Goal: Task Accomplishment & Management: Complete application form

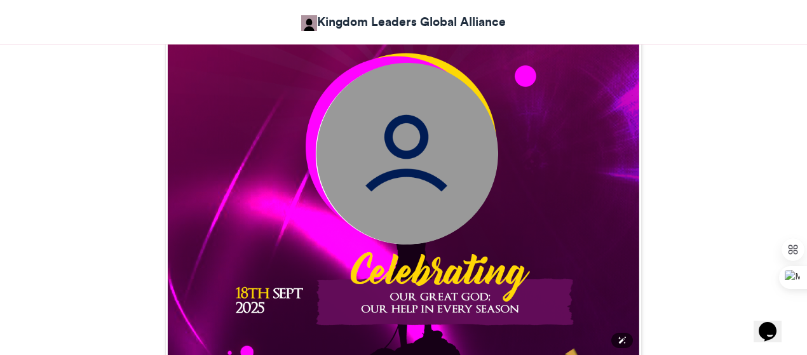
scroll to position [515, 0]
click at [413, 144] on img at bounding box center [407, 154] width 182 height 182
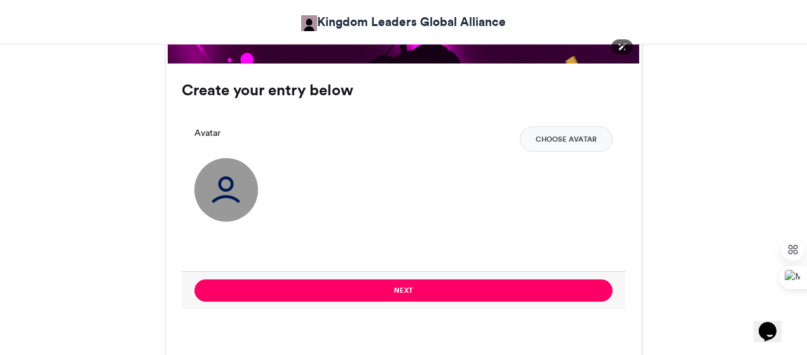
scroll to position [809, 0]
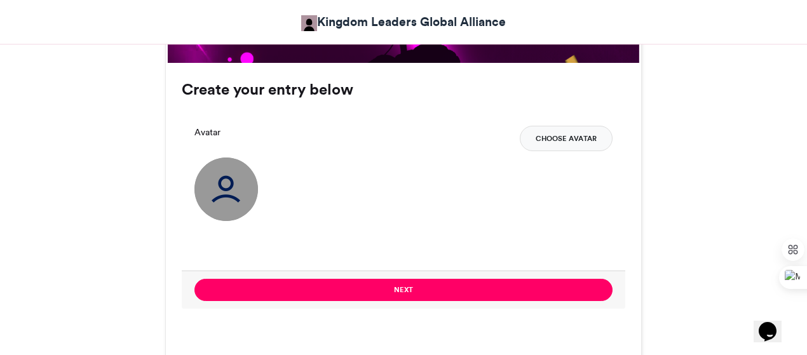
click at [598, 130] on button "Choose Avatar" at bounding box center [566, 138] width 93 height 25
click at [547, 133] on button "Choose Avatar" at bounding box center [566, 138] width 93 height 25
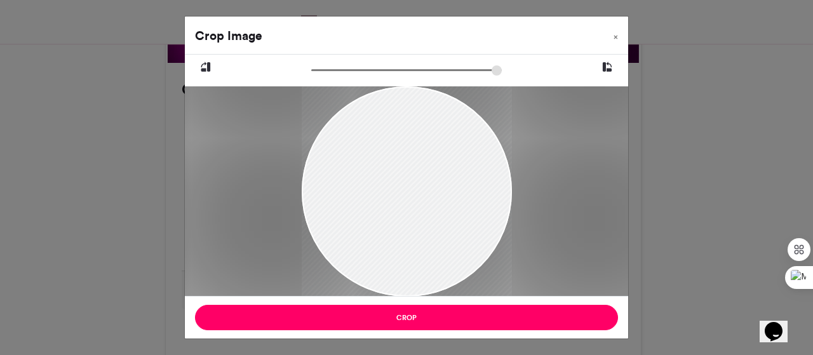
click at [416, 206] on div at bounding box center [407, 191] width 210 height 401
drag, startPoint x: 416, startPoint y: 206, endPoint x: 410, endPoint y: 246, distance: 39.8
click at [410, 246] on div at bounding box center [407, 230] width 210 height 401
drag, startPoint x: 318, startPoint y: 72, endPoint x: 344, endPoint y: 71, distance: 26.1
click at [344, 71] on input "zoom" at bounding box center [406, 70] width 191 height 12
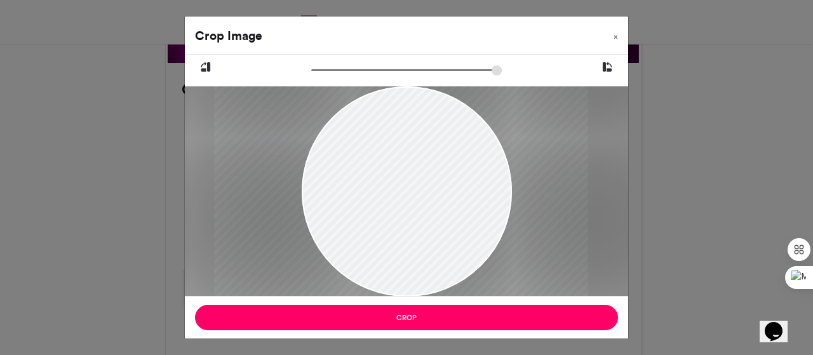
drag, startPoint x: 367, startPoint y: 144, endPoint x: 362, endPoint y: 182, distance: 39.2
click at [362, 182] on div at bounding box center [401, 300] width 374 height 712
drag, startPoint x: 342, startPoint y: 71, endPoint x: 363, endPoint y: 72, distance: 21.0
click at [363, 72] on input "zoom" at bounding box center [406, 70] width 191 height 12
drag, startPoint x: 391, startPoint y: 143, endPoint x: 402, endPoint y: 169, distance: 28.2
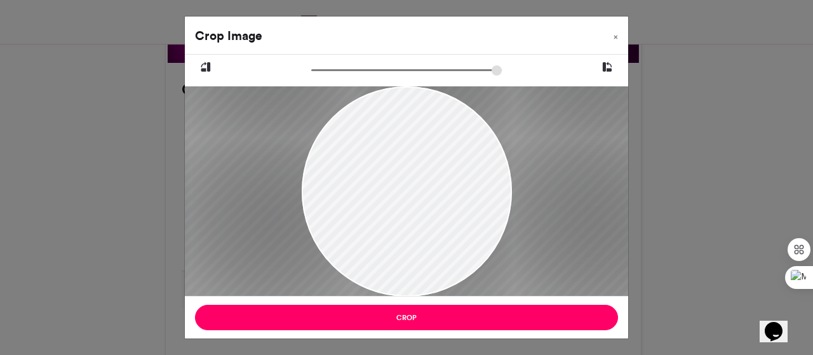
click at [402, 169] on div at bounding box center [409, 359] width 487 height 927
drag, startPoint x: 466, startPoint y: 173, endPoint x: 460, endPoint y: 171, distance: 6.6
click at [460, 171] on div at bounding box center [403, 357] width 487 height 927
click at [607, 65] on icon at bounding box center [607, 67] width 11 height 17
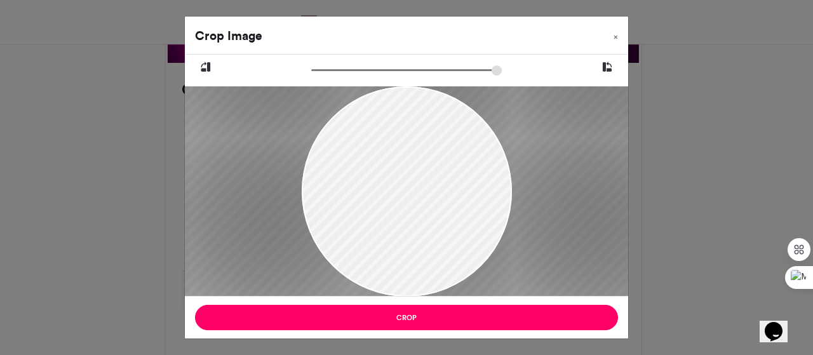
click at [607, 65] on icon at bounding box center [607, 67] width 11 height 17
drag, startPoint x: 364, startPoint y: 68, endPoint x: 355, endPoint y: 79, distance: 14.9
type input "******"
click at [355, 76] on input "zoom" at bounding box center [406, 70] width 191 height 12
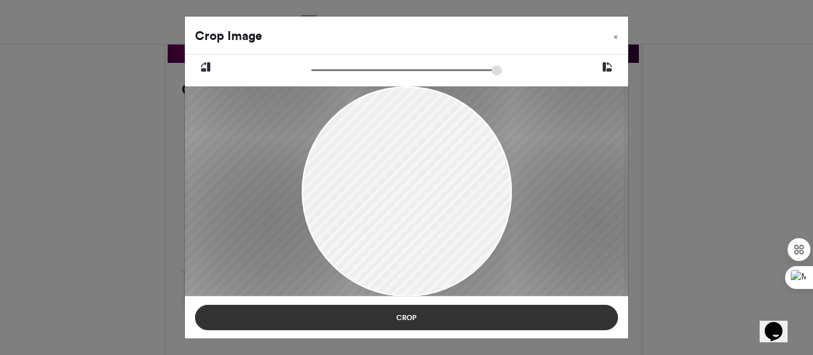
click at [450, 323] on button "Crop" at bounding box center [406, 317] width 423 height 25
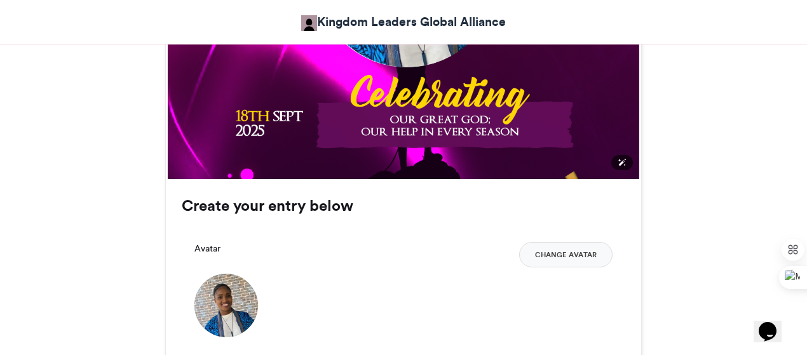
scroll to position [814, 0]
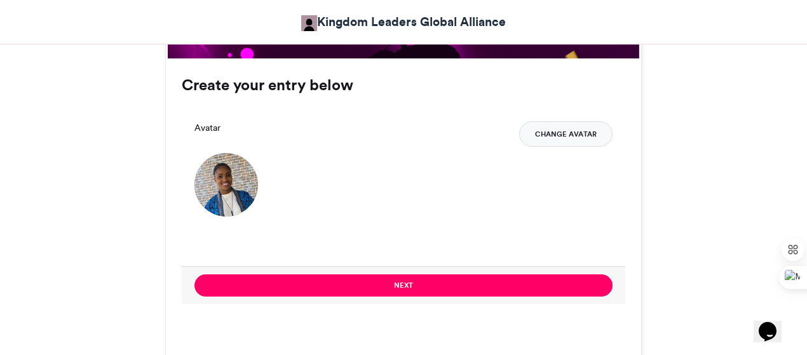
click at [536, 132] on button "Change Avatar" at bounding box center [565, 133] width 93 height 25
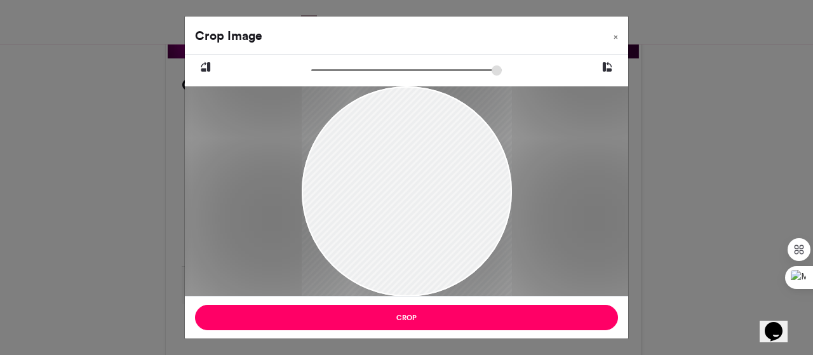
drag, startPoint x: 415, startPoint y: 189, endPoint x: 391, endPoint y: 244, distance: 60.3
click at [391, 244] on div at bounding box center [407, 246] width 210 height 400
drag, startPoint x: 318, startPoint y: 72, endPoint x: 347, endPoint y: 68, distance: 28.8
click at [347, 68] on input "zoom" at bounding box center [406, 70] width 191 height 12
drag, startPoint x: 375, startPoint y: 132, endPoint x: 362, endPoint y: 180, distance: 50.9
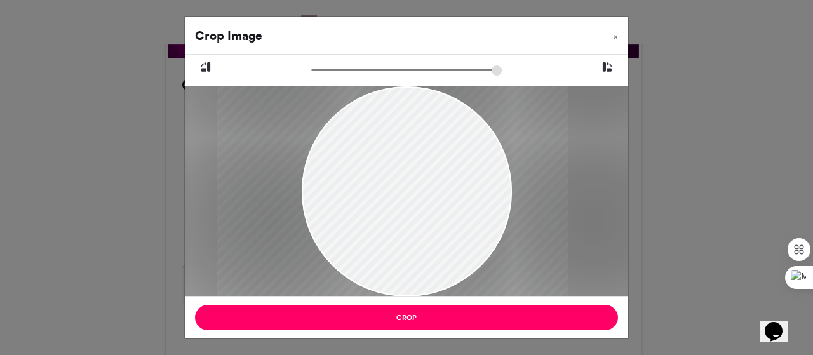
click at [362, 180] on div at bounding box center [392, 332] width 351 height 669
type input "******"
click at [360, 68] on input "zoom" at bounding box center [406, 70] width 191 height 12
drag, startPoint x: 404, startPoint y: 181, endPoint x: 403, endPoint y: 191, distance: 10.2
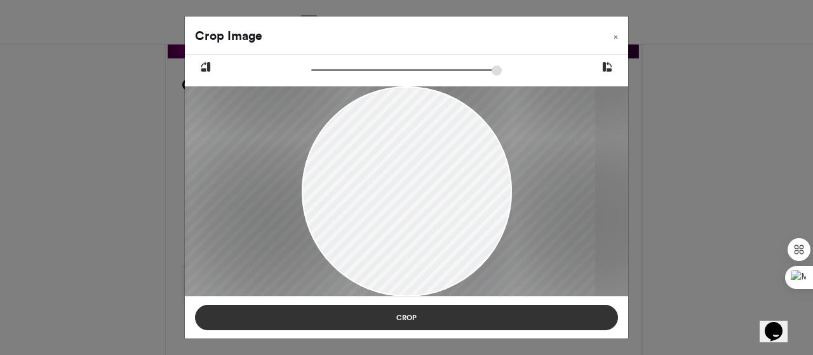
click at [454, 311] on button "Crop" at bounding box center [406, 317] width 423 height 25
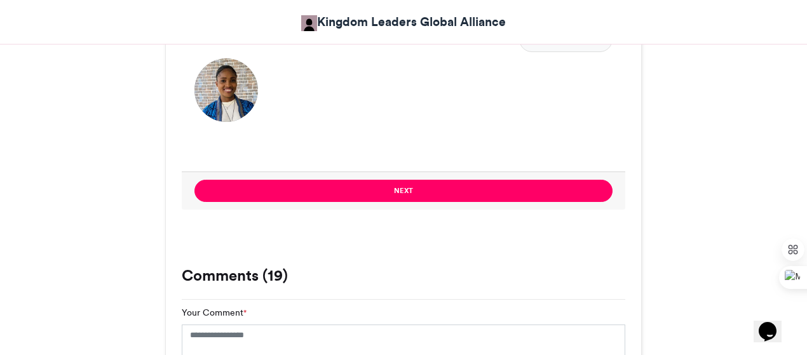
scroll to position [909, 0]
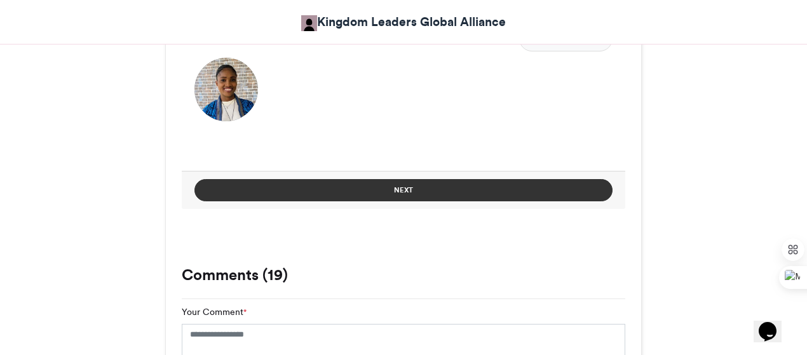
click at [443, 187] on button "Next" at bounding box center [403, 190] width 418 height 22
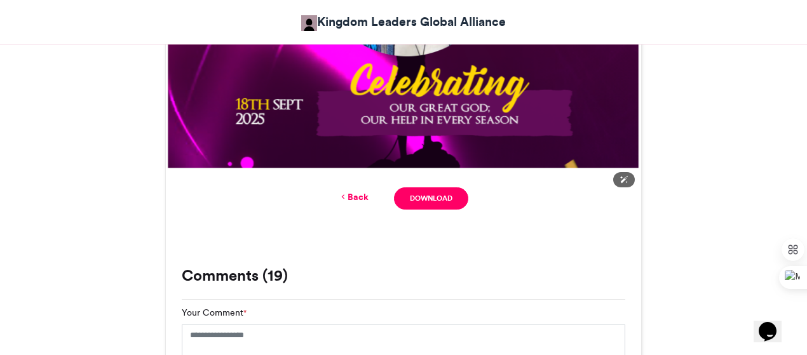
scroll to position [705, 0]
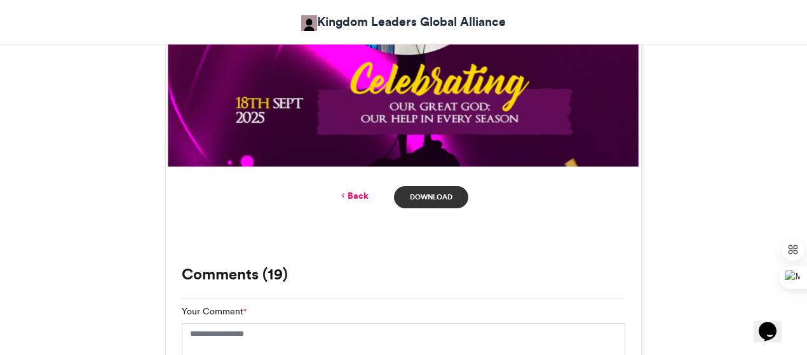
click at [437, 191] on link "Download" at bounding box center [431, 197] width 74 height 22
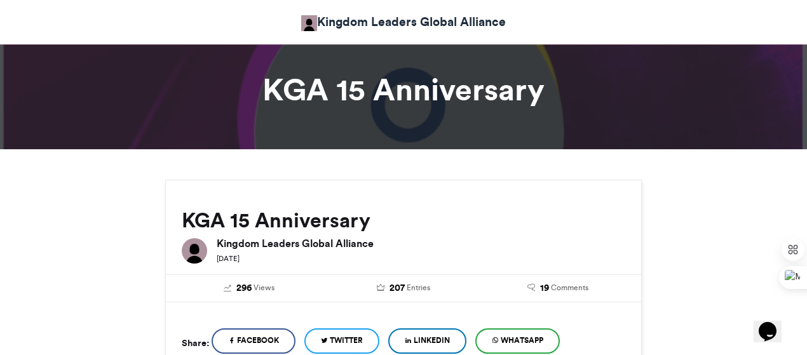
scroll to position [0, 0]
